Goal: Task Accomplishment & Management: Use online tool/utility

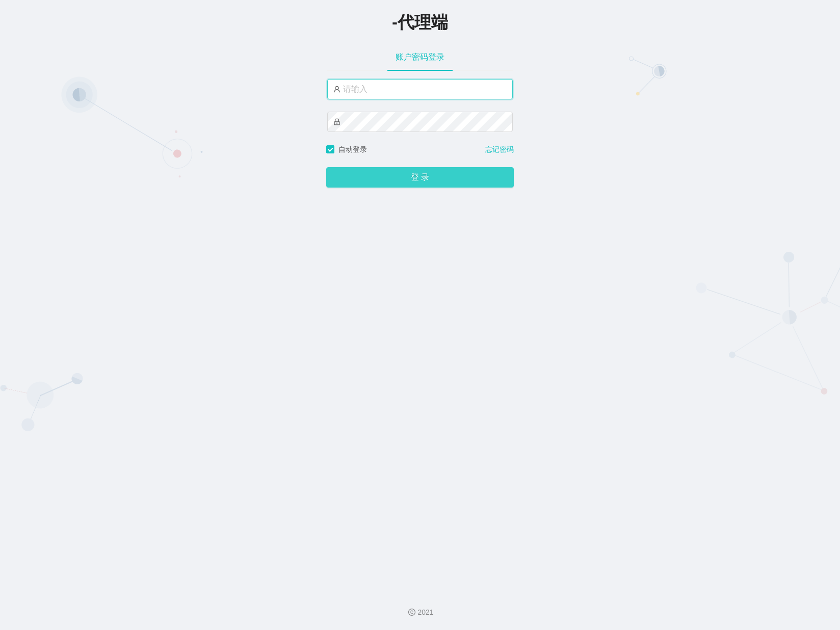
type input "xiaowei03"
click at [405, 178] on button "登 录" at bounding box center [420, 177] width 188 height 20
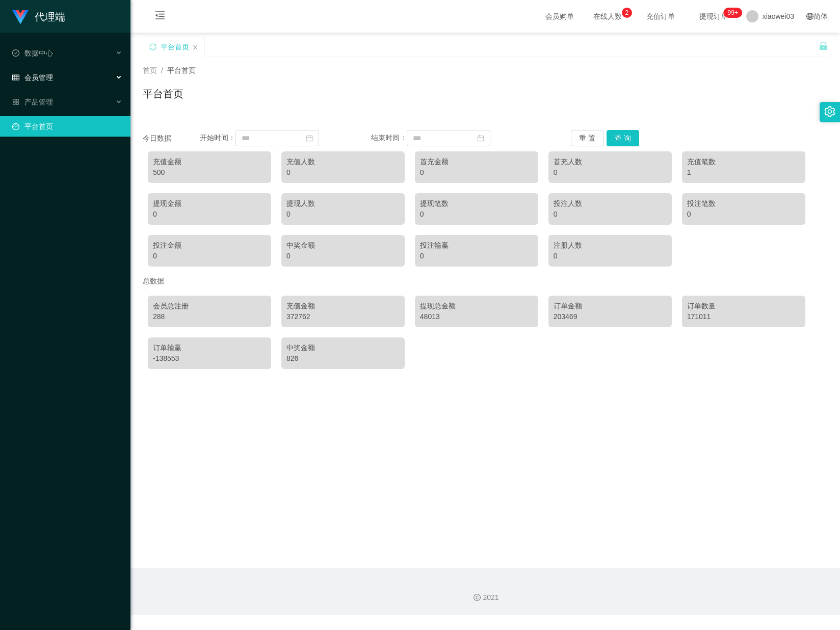
click at [66, 76] on div "会员管理" at bounding box center [65, 77] width 131 height 20
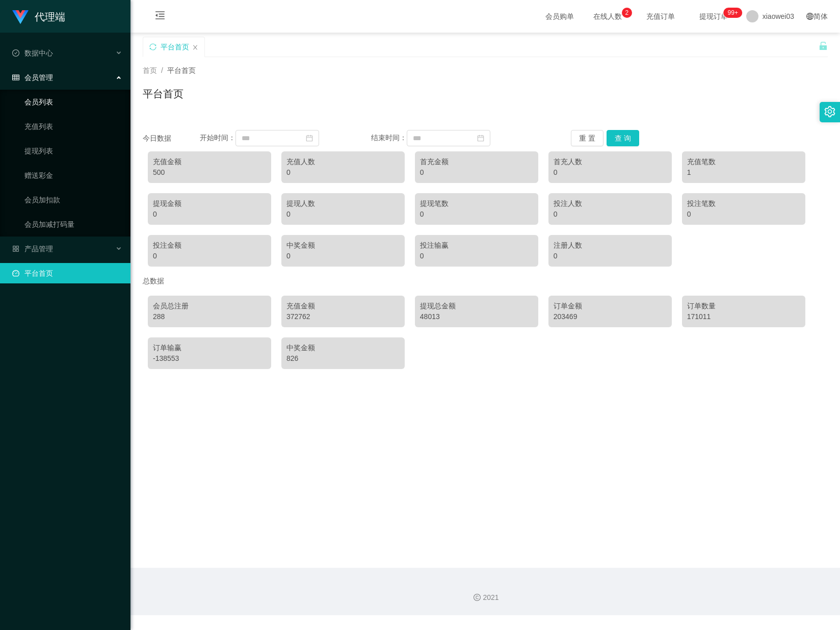
click at [60, 101] on link "会员列表" at bounding box center [73, 102] width 98 height 20
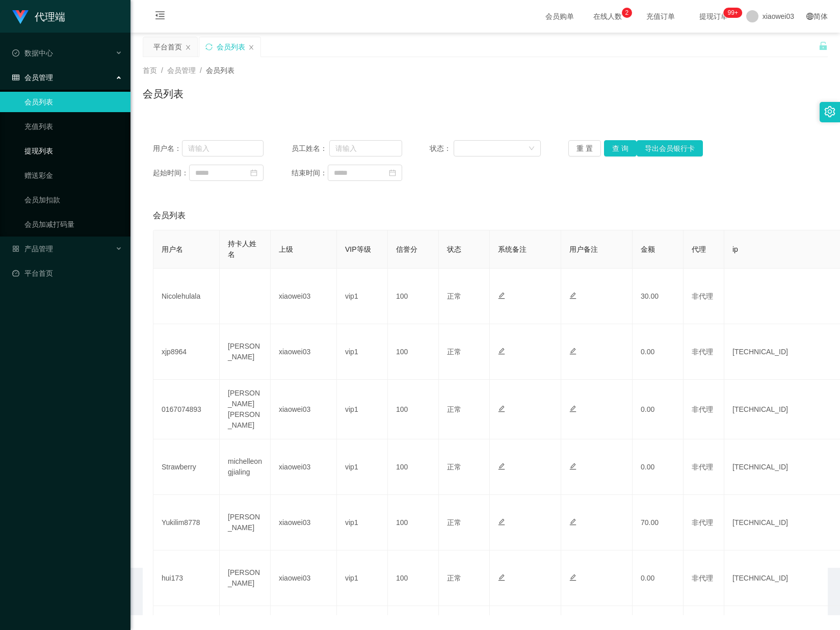
click at [47, 149] on link "提现列表" at bounding box center [73, 151] width 98 height 20
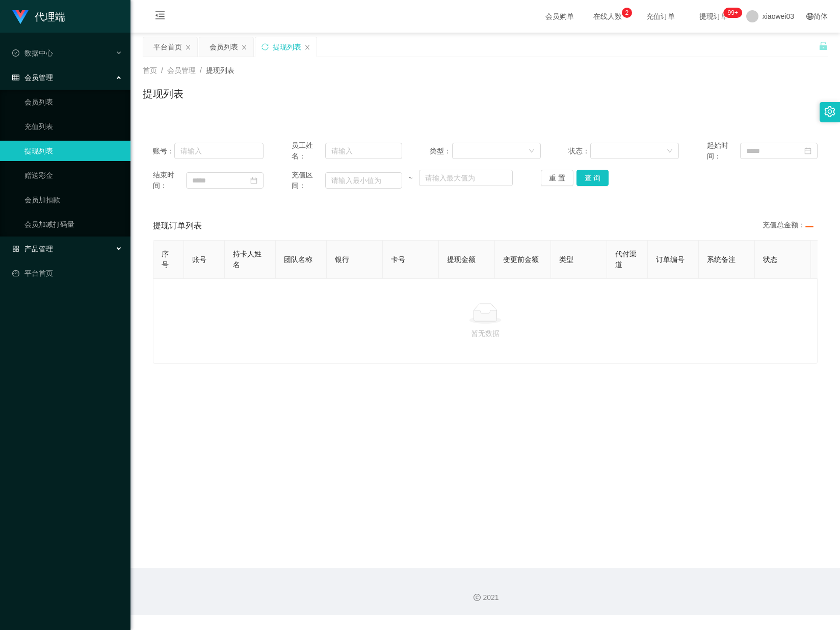
click at [49, 252] on div "产品管理" at bounding box center [65, 249] width 131 height 20
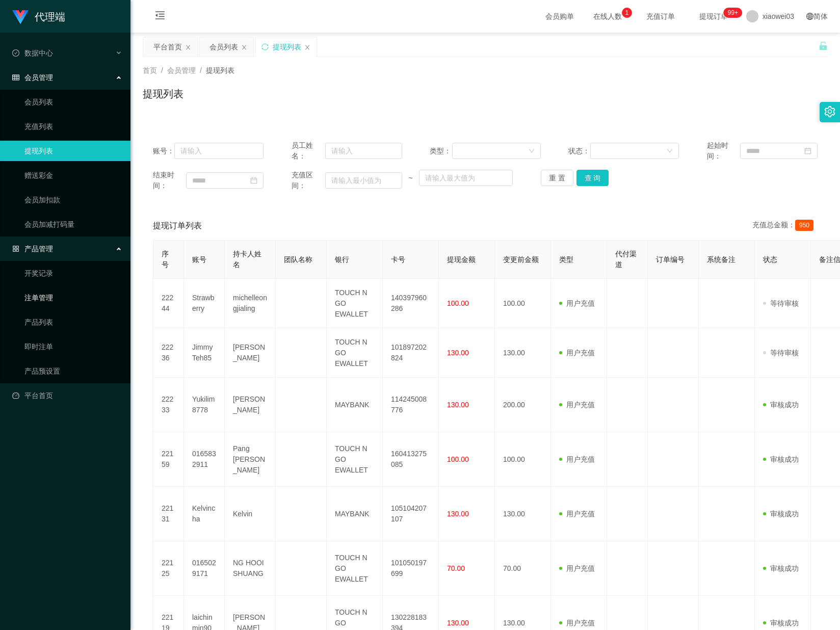
drag, startPoint x: 52, startPoint y: 295, endPoint x: 93, endPoint y: 306, distance: 42.4
click at [51, 295] on link "注单管理" at bounding box center [73, 298] width 98 height 20
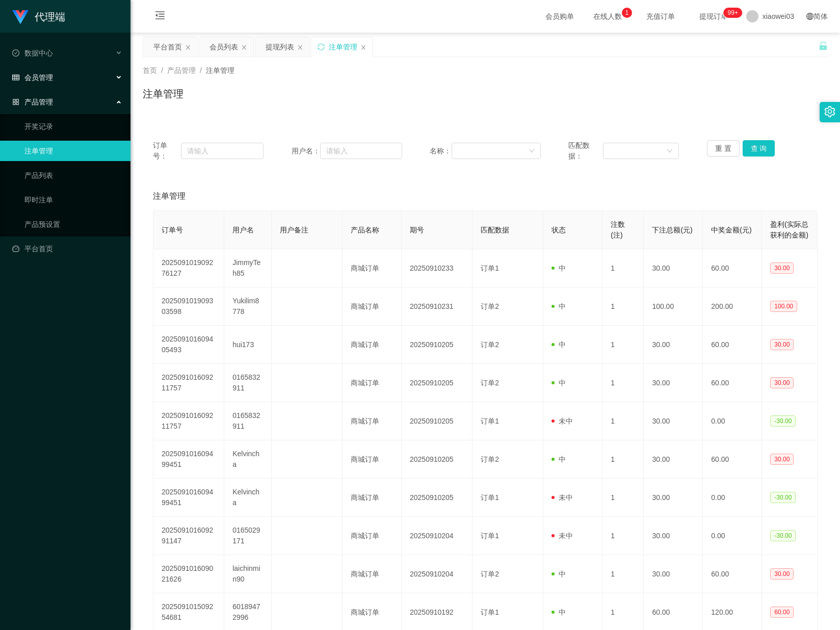
click at [68, 68] on div "会员管理" at bounding box center [65, 77] width 131 height 20
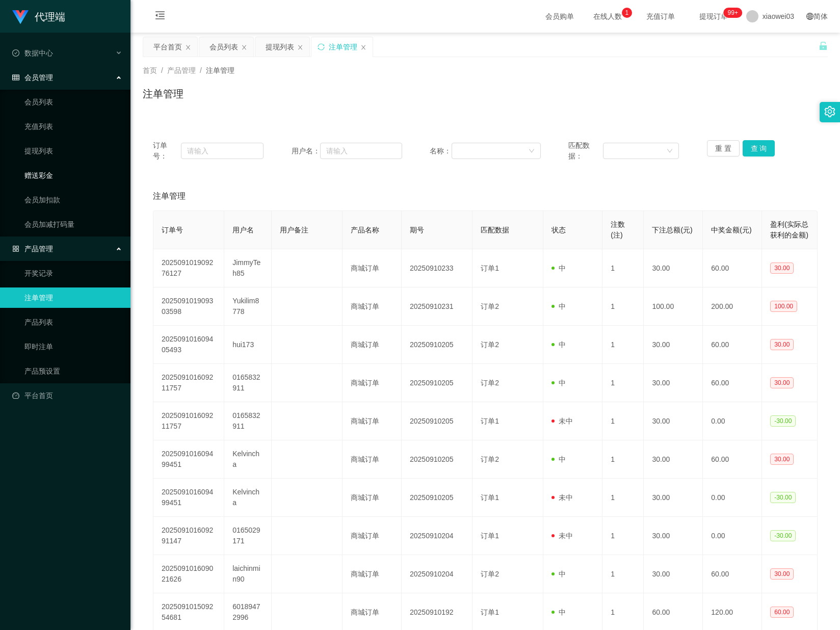
click at [55, 175] on link "赠送彩金" at bounding box center [73, 175] width 98 height 20
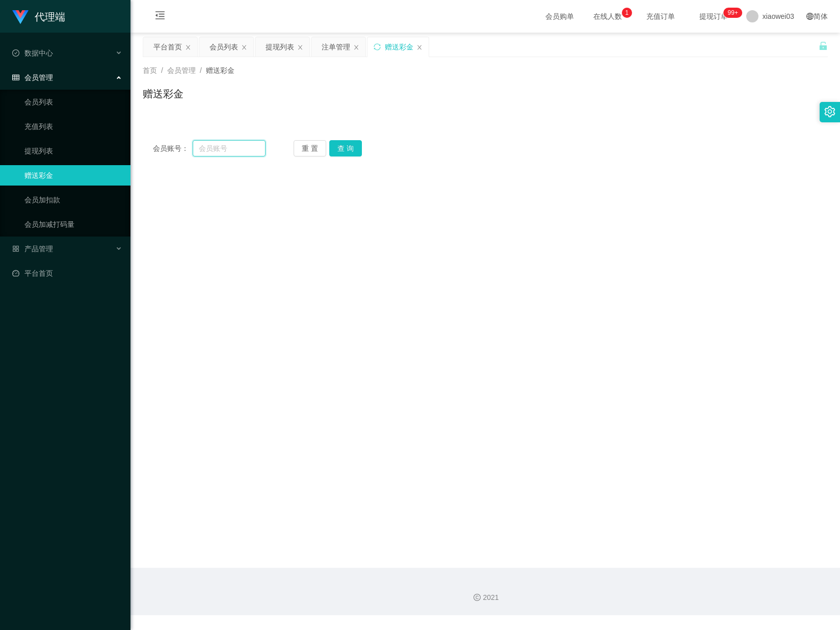
click at [220, 149] on input "text" at bounding box center [229, 148] width 72 height 16
paste input "这是您的包赔协议，请保存一下。"
type input "这是您的包赔协议，请保存一下。"
click at [346, 149] on button "查 询" at bounding box center [345, 148] width 33 height 16
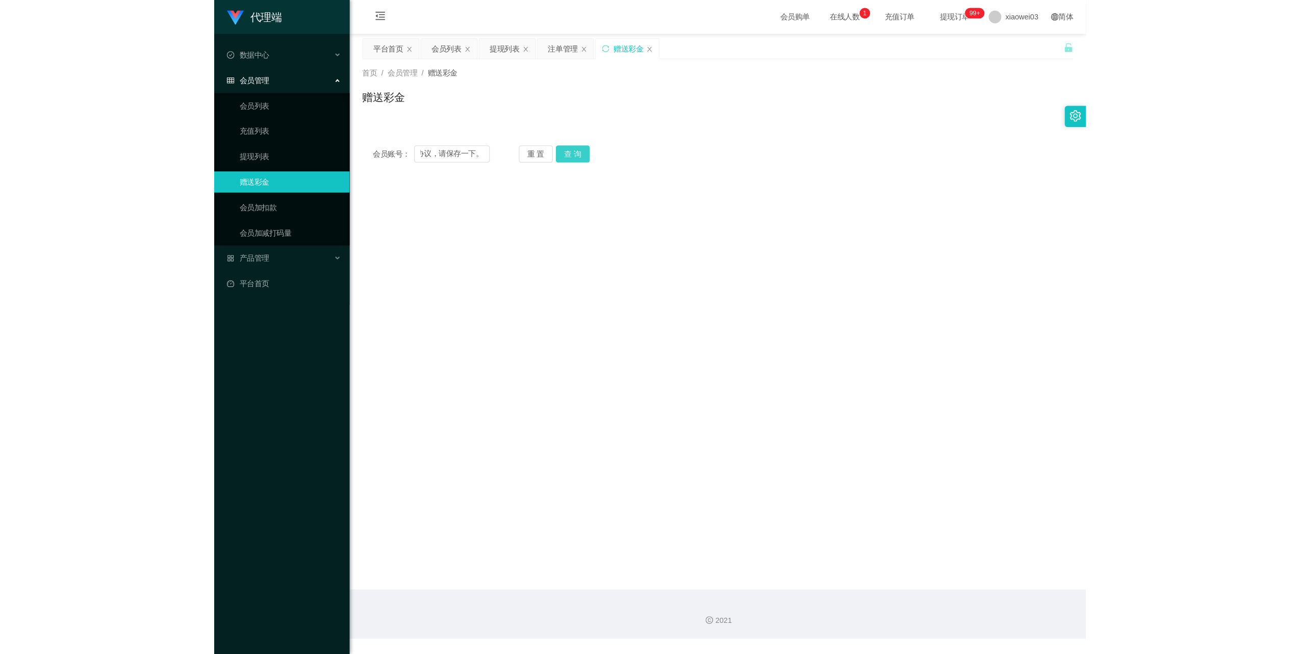
scroll to position [0, 0]
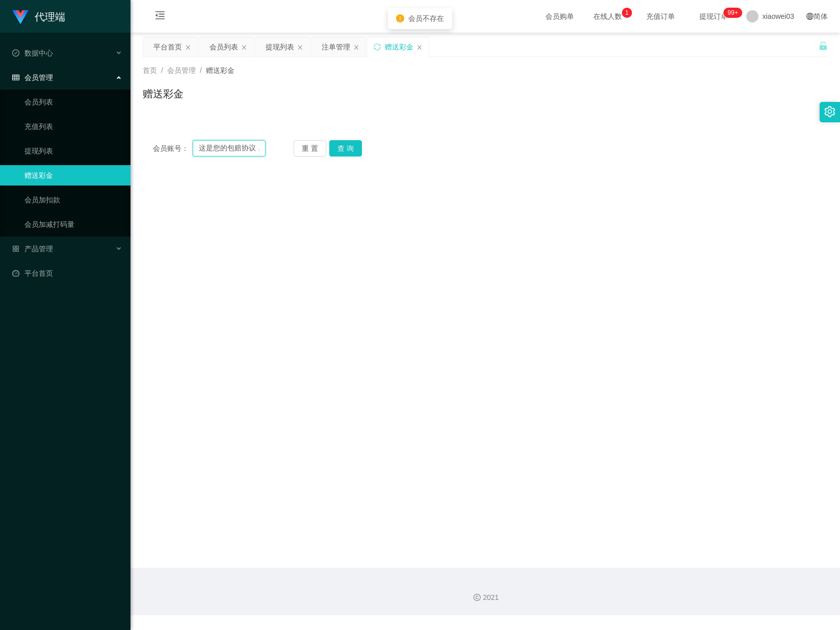
click at [242, 151] on input "这是您的包赔协议，请保存一下。" at bounding box center [229, 148] width 72 height 16
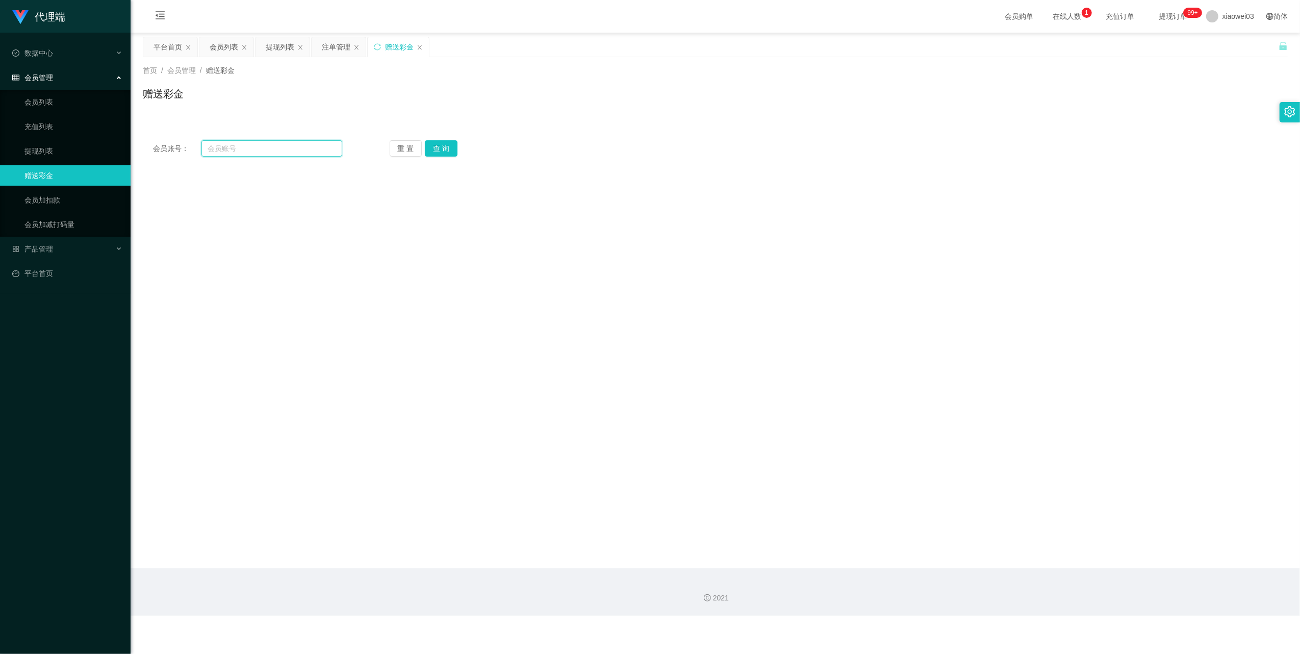
click at [281, 151] on input "text" at bounding box center [271, 148] width 141 height 16
paste input "Kelvincha"
type input "Kelvincha"
drag, startPoint x: 457, startPoint y: 147, endPoint x: 451, endPoint y: 147, distance: 6.1
click at [457, 147] on div "重 置 查 询" at bounding box center [484, 148] width 189 height 16
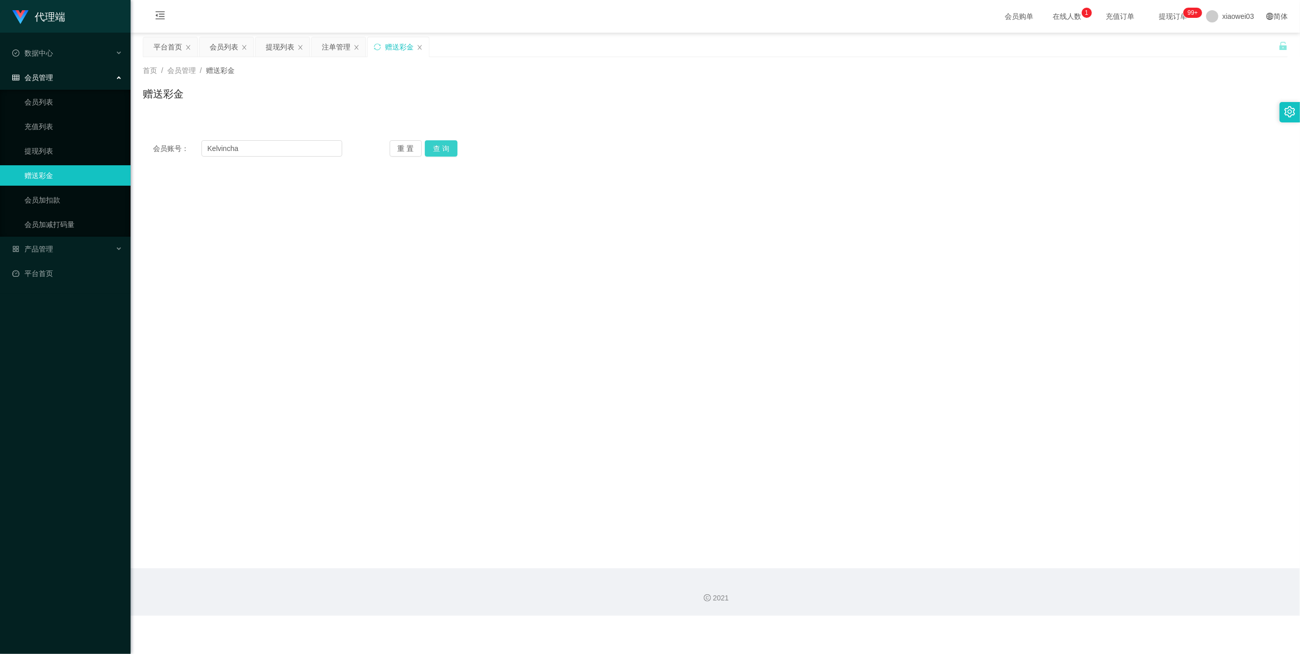
click at [443, 147] on button "查 询" at bounding box center [441, 148] width 33 height 16
click at [422, 306] on input "text" at bounding box center [414, 307] width 163 height 16
click at [421, 314] on input "text" at bounding box center [414, 307] width 163 height 16
type input "500"
drag, startPoint x: 402, startPoint y: 341, endPoint x: 416, endPoint y: 338, distance: 14.1
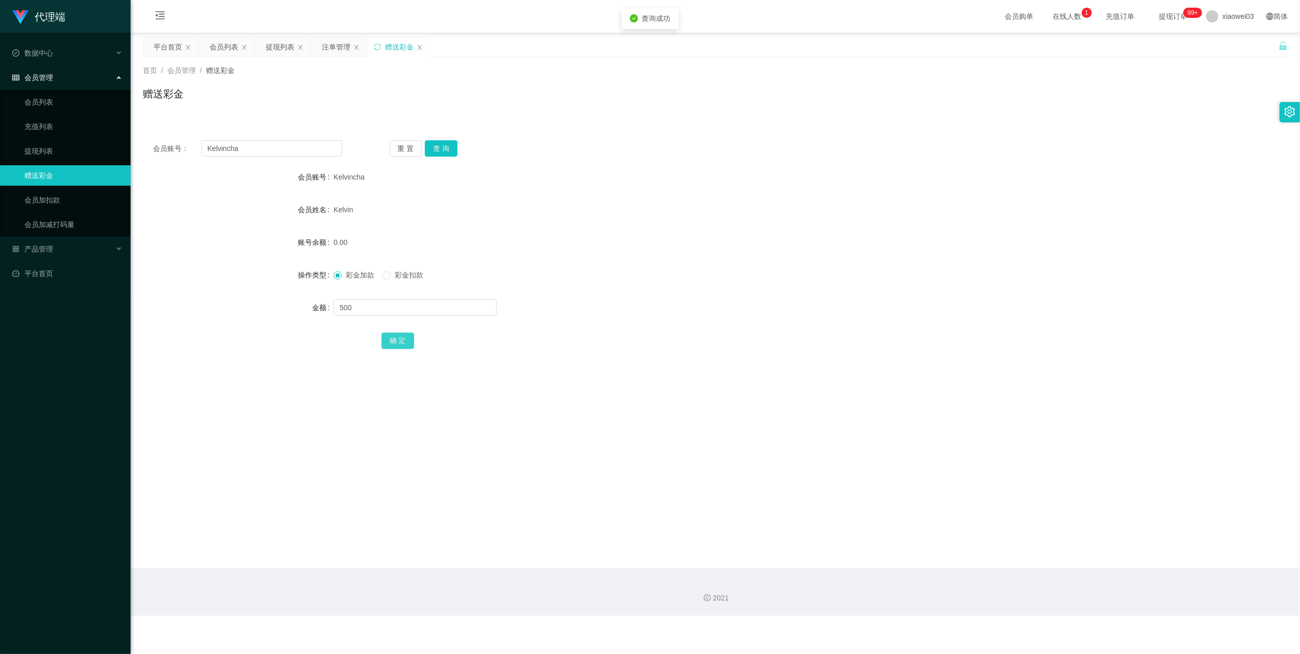
click at [402, 341] on button "确 定" at bounding box center [397, 340] width 33 height 16
